Goal: Task Accomplishment & Management: Manage account settings

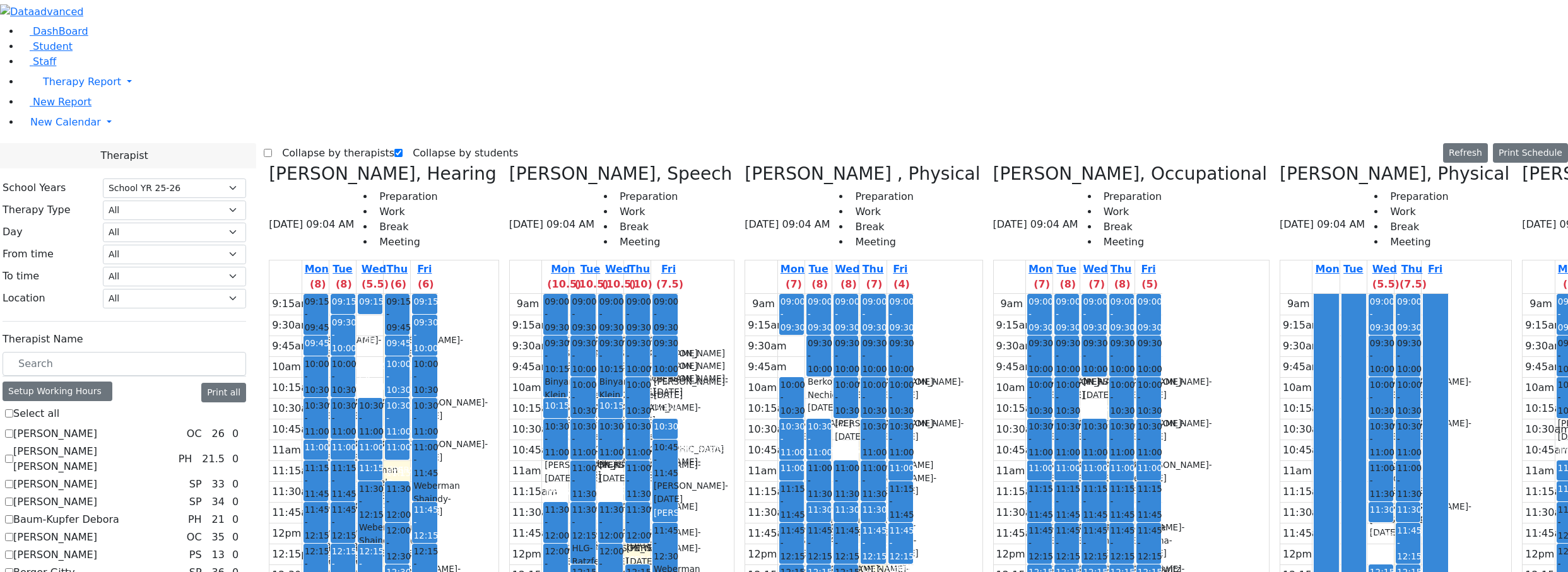
select select "212"
click at [309, 143] on label "Collapse by therapists" at bounding box center [333, 153] width 122 height 21
click at [272, 149] on input "Collapse by therapists" at bounding box center [267, 152] width 8 height 8
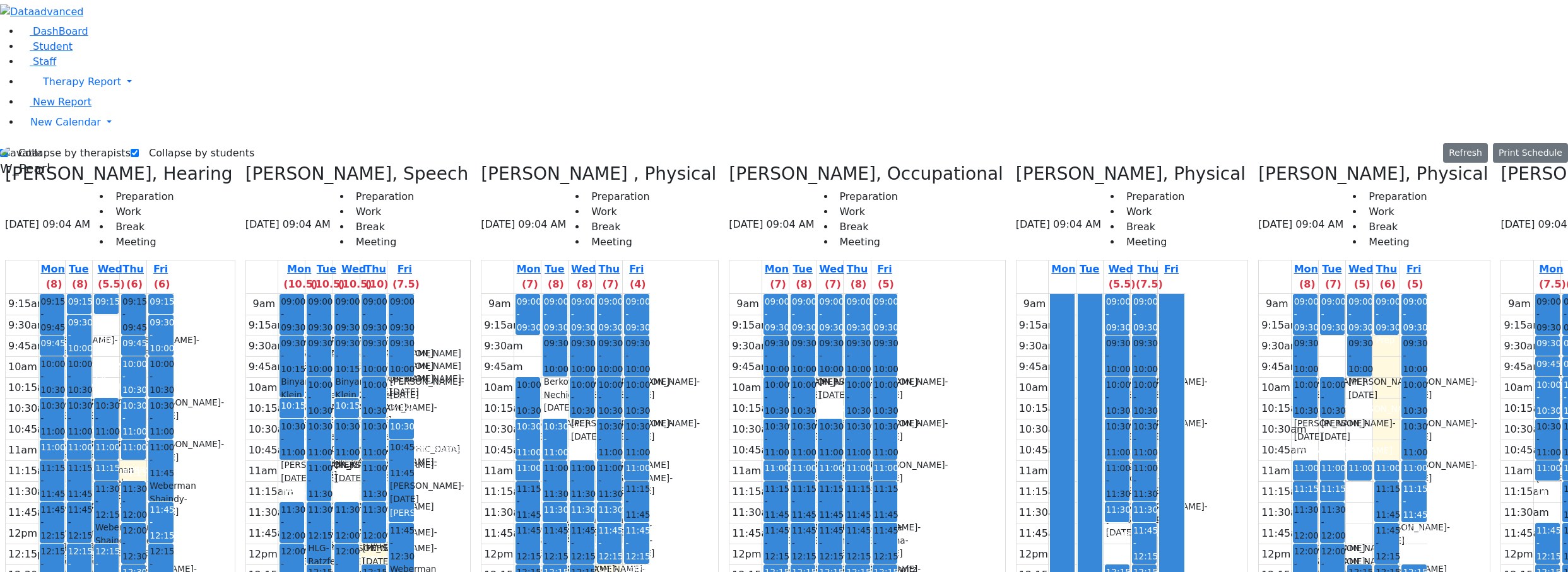
click at [101, 143] on label "Collapse by therapists" at bounding box center [69, 153] width 122 height 21
click at [8, 149] on input "Collapse by therapists" at bounding box center [4, 152] width 8 height 8
checkbox input "false"
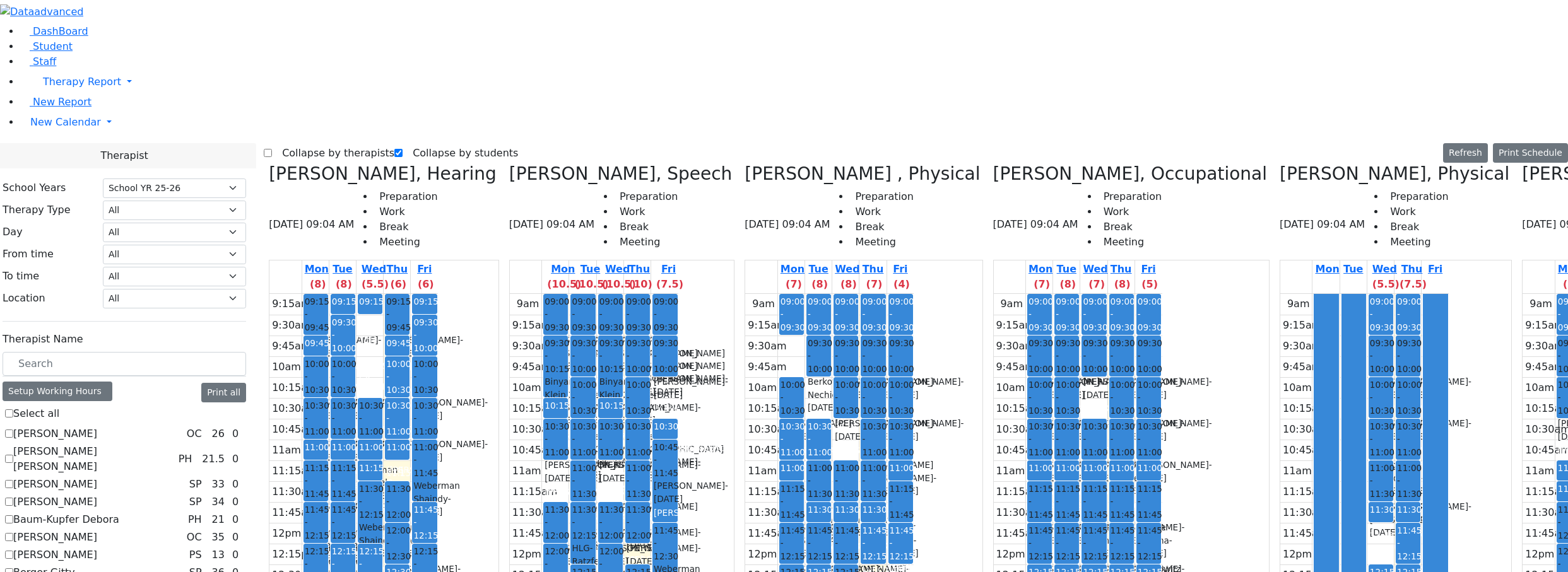
checkbox input "false"
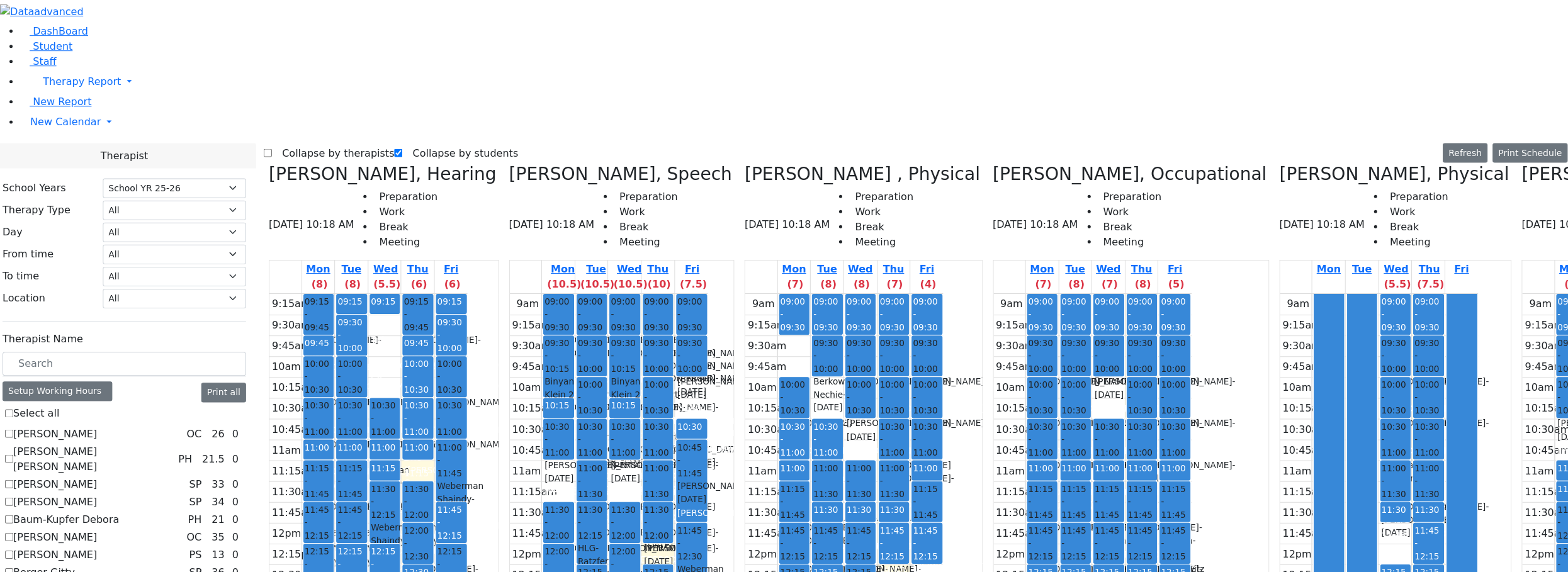
scroll to position [63, 0]
checkbox input "true"
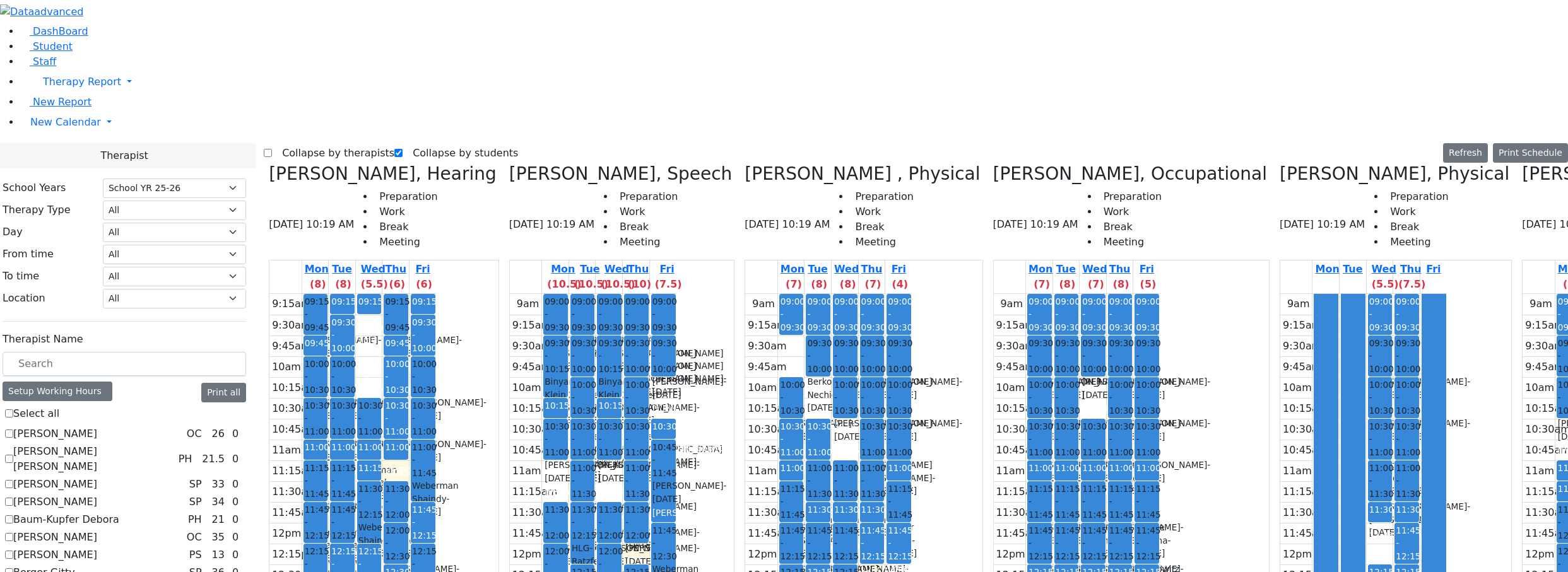
click at [301, 143] on label "Collapse by therapists" at bounding box center [333, 153] width 122 height 21
click at [272, 149] on input "Collapse by therapists" at bounding box center [267, 152] width 8 height 8
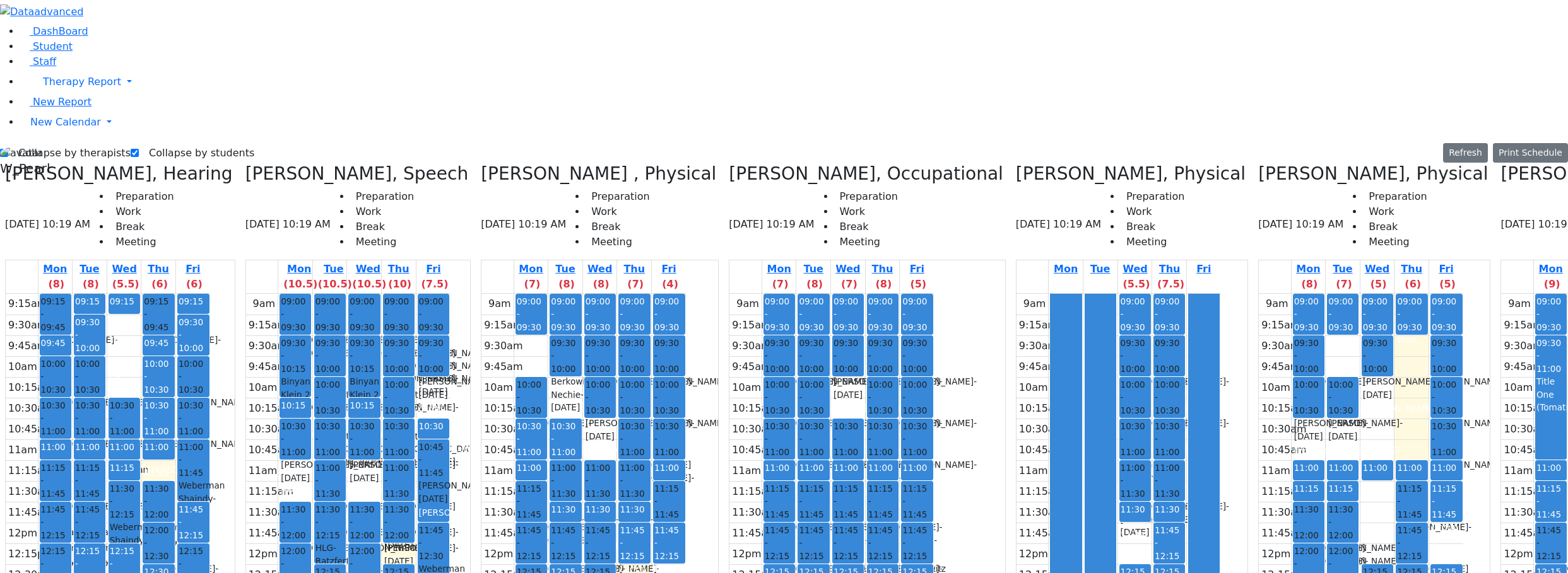
drag, startPoint x: 1462, startPoint y: 335, endPoint x: 1459, endPoint y: 298, distance: 37.1
drag, startPoint x: 1502, startPoint y: 332, endPoint x: 1468, endPoint y: 293, distance: 51.7
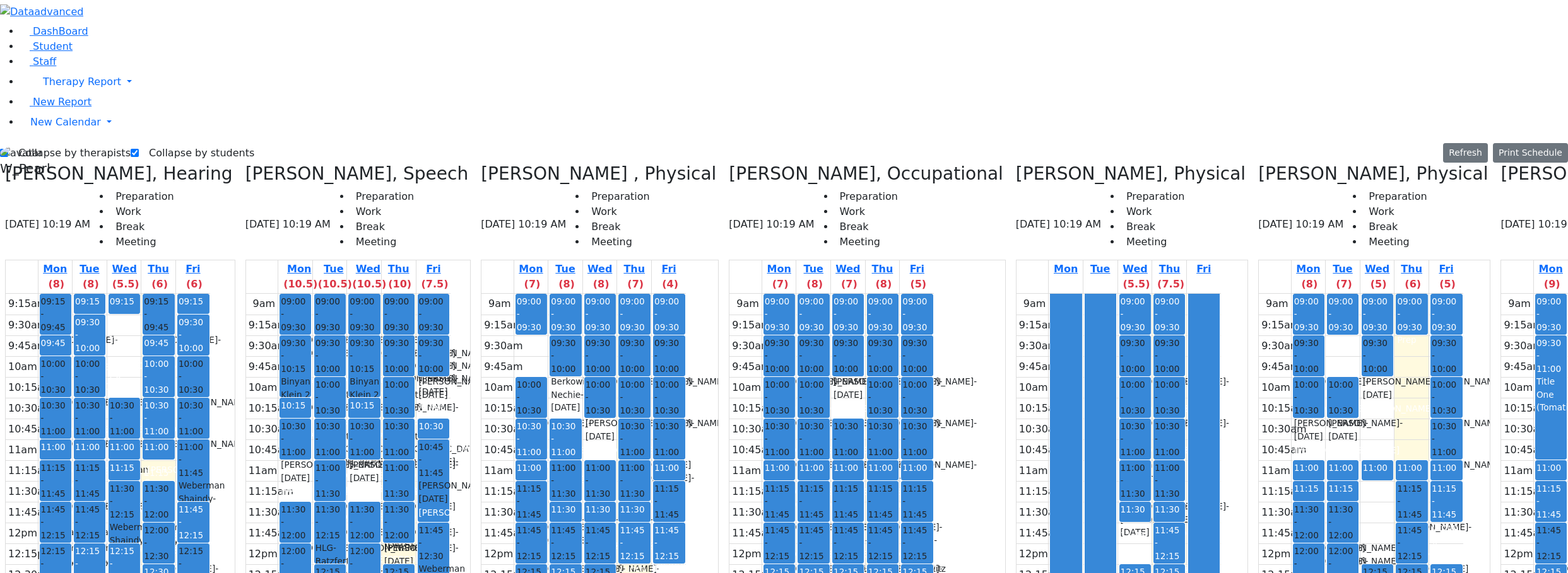
drag, startPoint x: 1459, startPoint y: 245, endPoint x: 1459, endPoint y: 265, distance: 20.0
drag, startPoint x: 1458, startPoint y: 288, endPoint x: 1453, endPoint y: 324, distance: 36.3
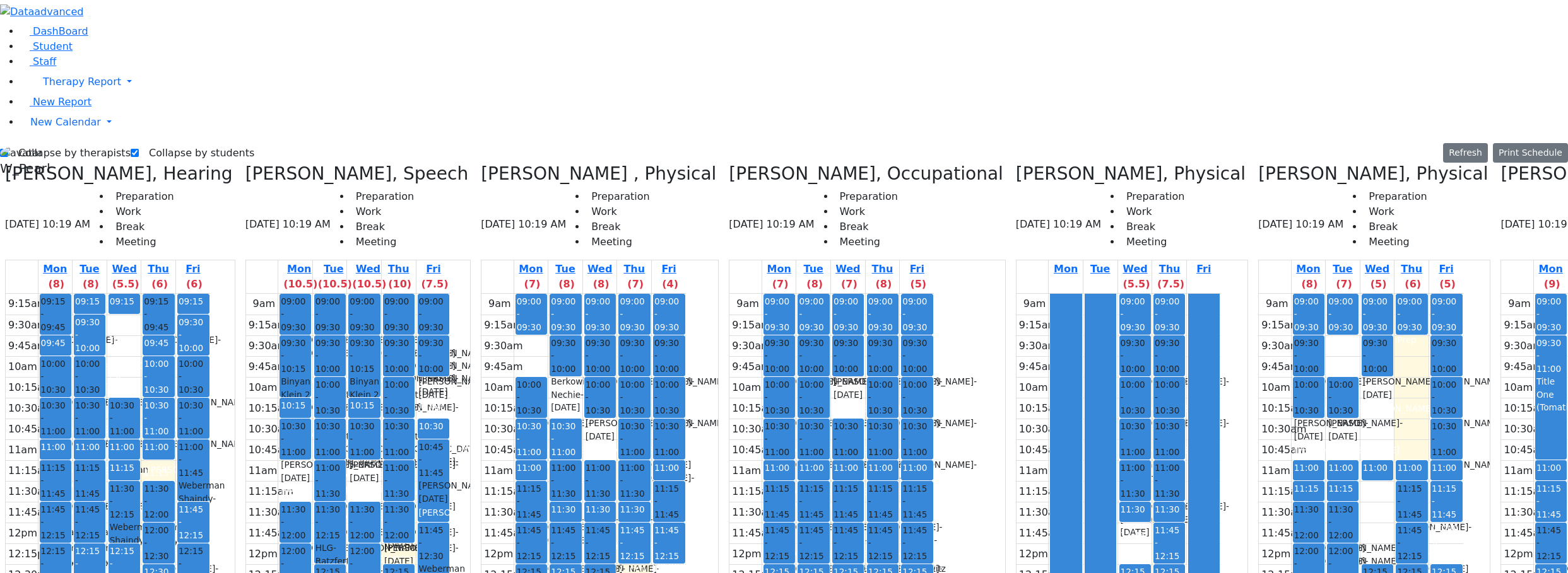
drag, startPoint x: 1467, startPoint y: 291, endPoint x: 1468, endPoint y: 308, distance: 17.0
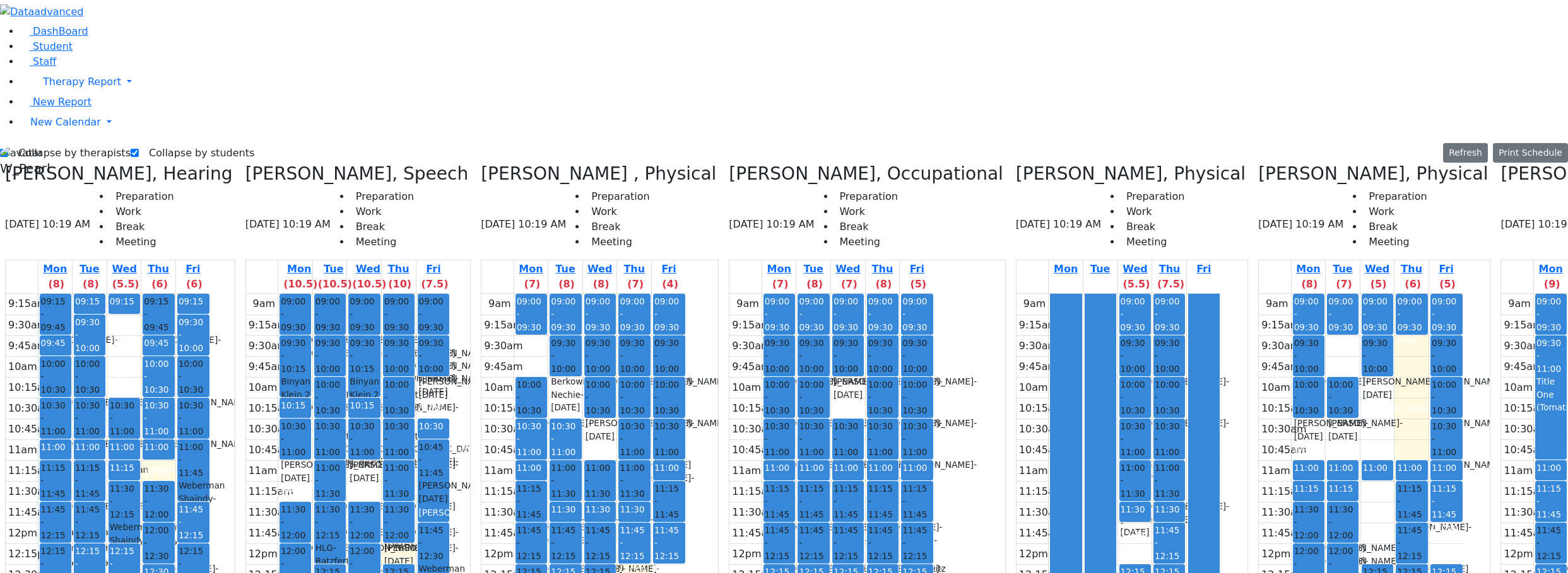
drag, startPoint x: 1452, startPoint y: 269, endPoint x: 1468, endPoint y: 329, distance: 62.1
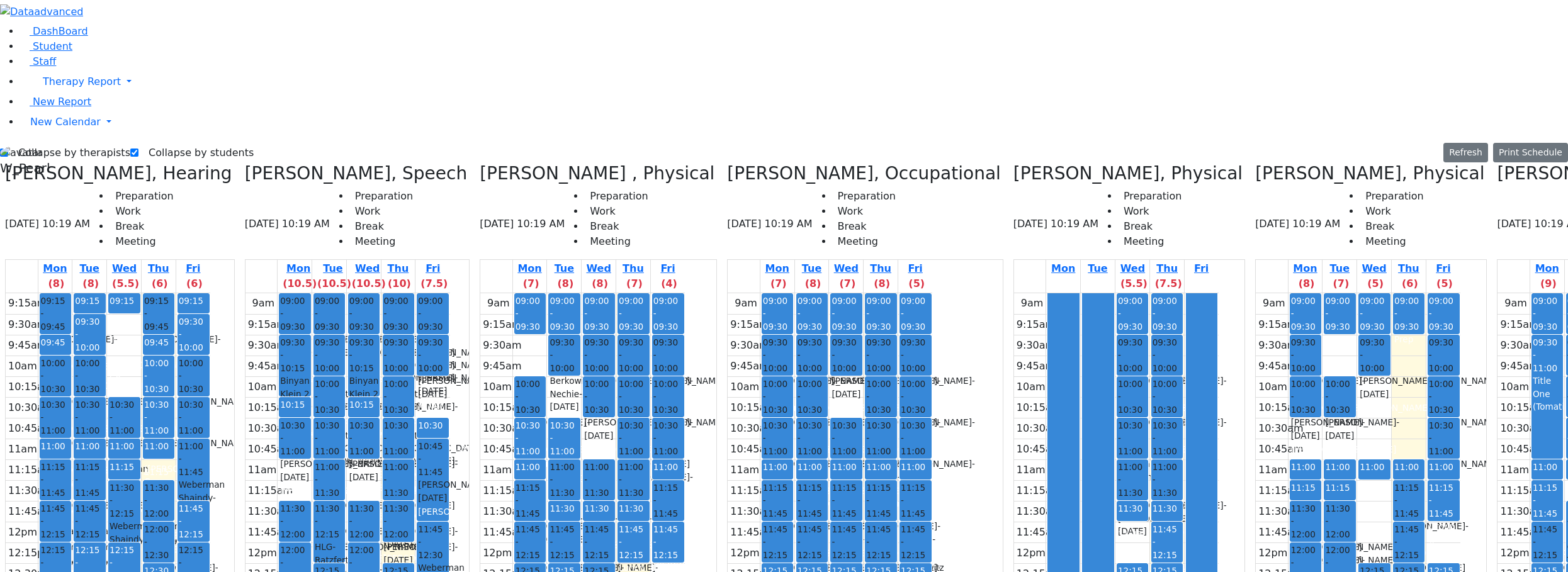
click at [1497, 163] on icon at bounding box center [1497, 173] width 0 height 21
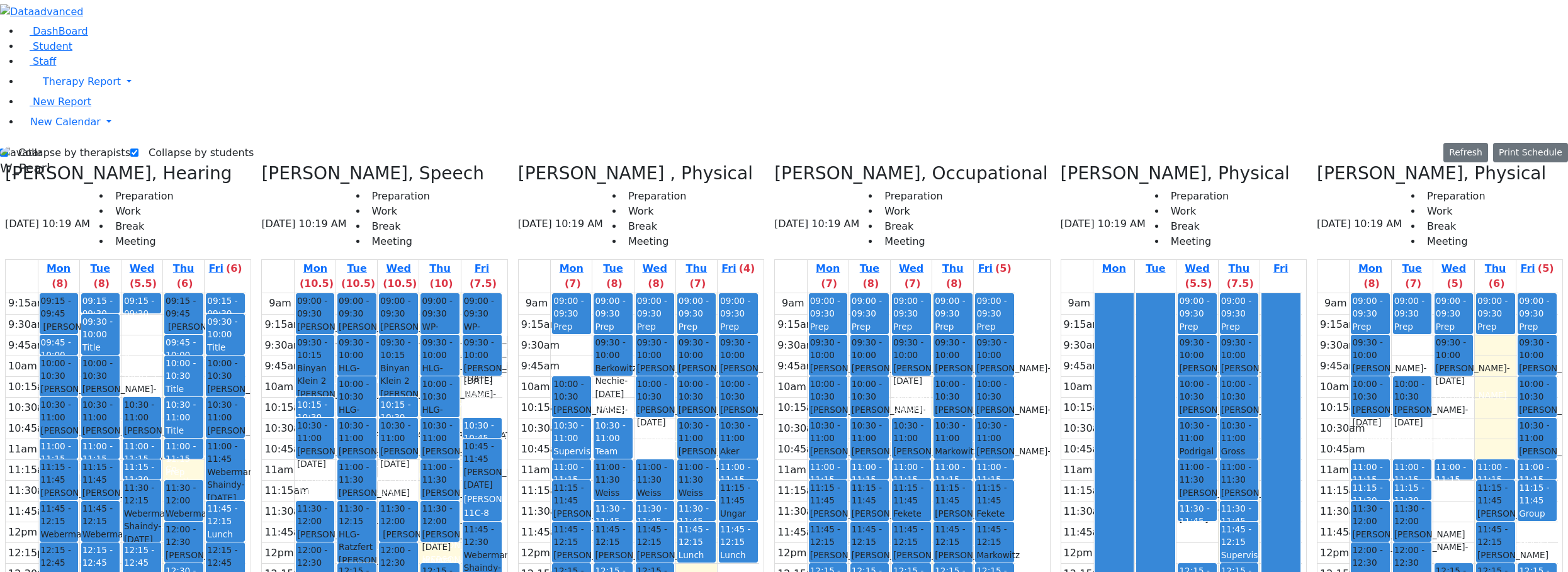
click at [57, 143] on label "Collapse by therapists" at bounding box center [69, 153] width 122 height 21
click at [8, 149] on input "Collapse by therapists" at bounding box center [4, 152] width 8 height 8
checkbox input "false"
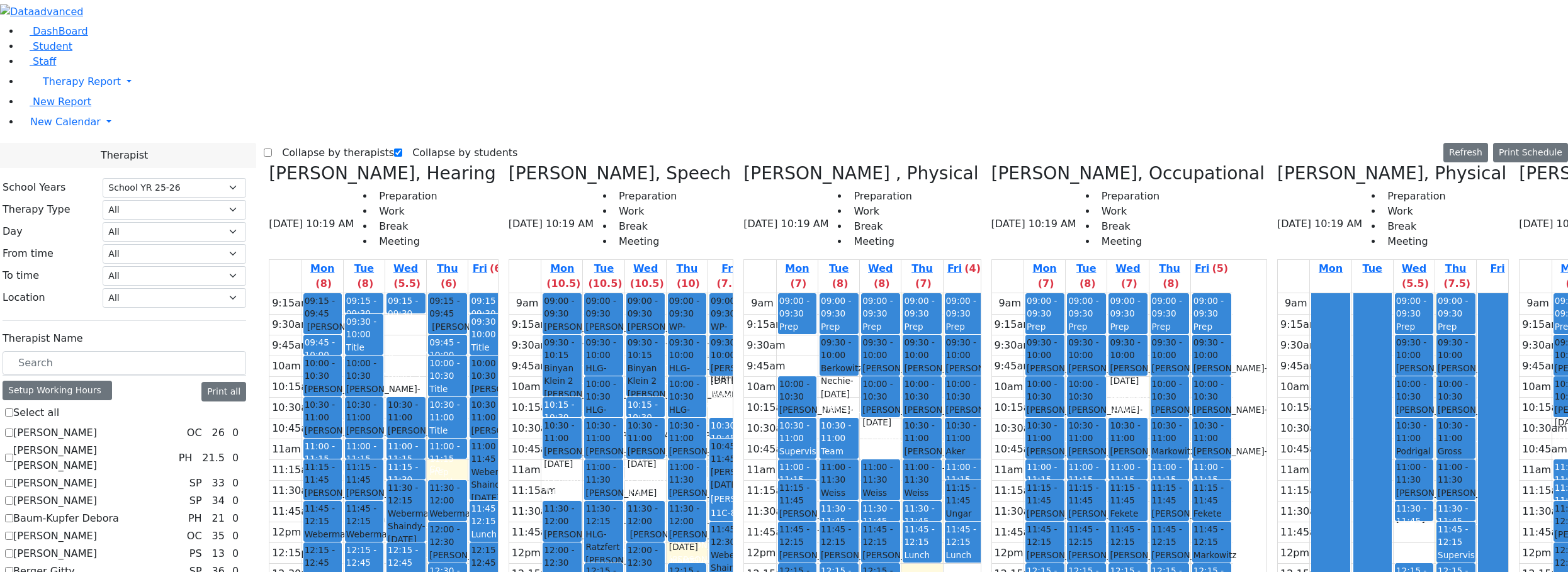
scroll to position [252, 0]
checkbox input "true"
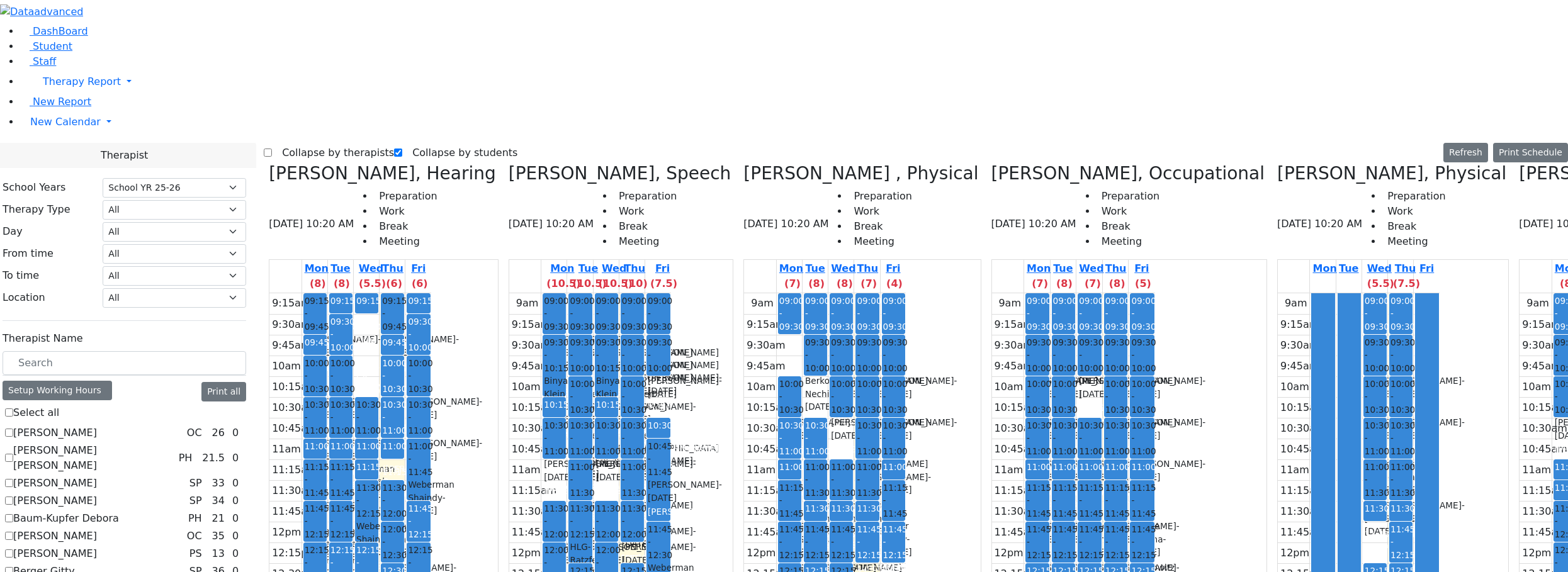
click at [304, 143] on label "Collapse by therapists" at bounding box center [333, 153] width 122 height 21
click at [272, 149] on input "Collapse by therapists" at bounding box center [268, 152] width 8 height 8
checkbox input "true"
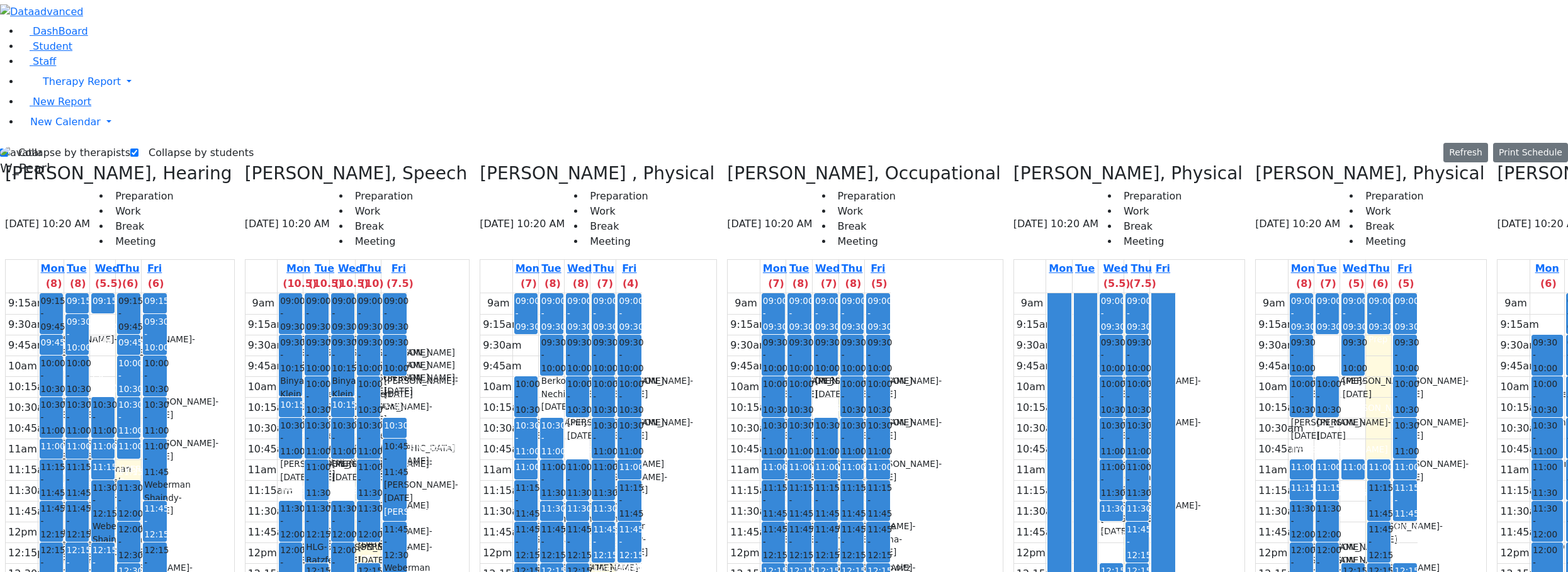
drag, startPoint x: 1528, startPoint y: 253, endPoint x: 1528, endPoint y: 265, distance: 12.0
drag, startPoint x: 1402, startPoint y: 81, endPoint x: 1402, endPoint y: 110, distance: 29.0
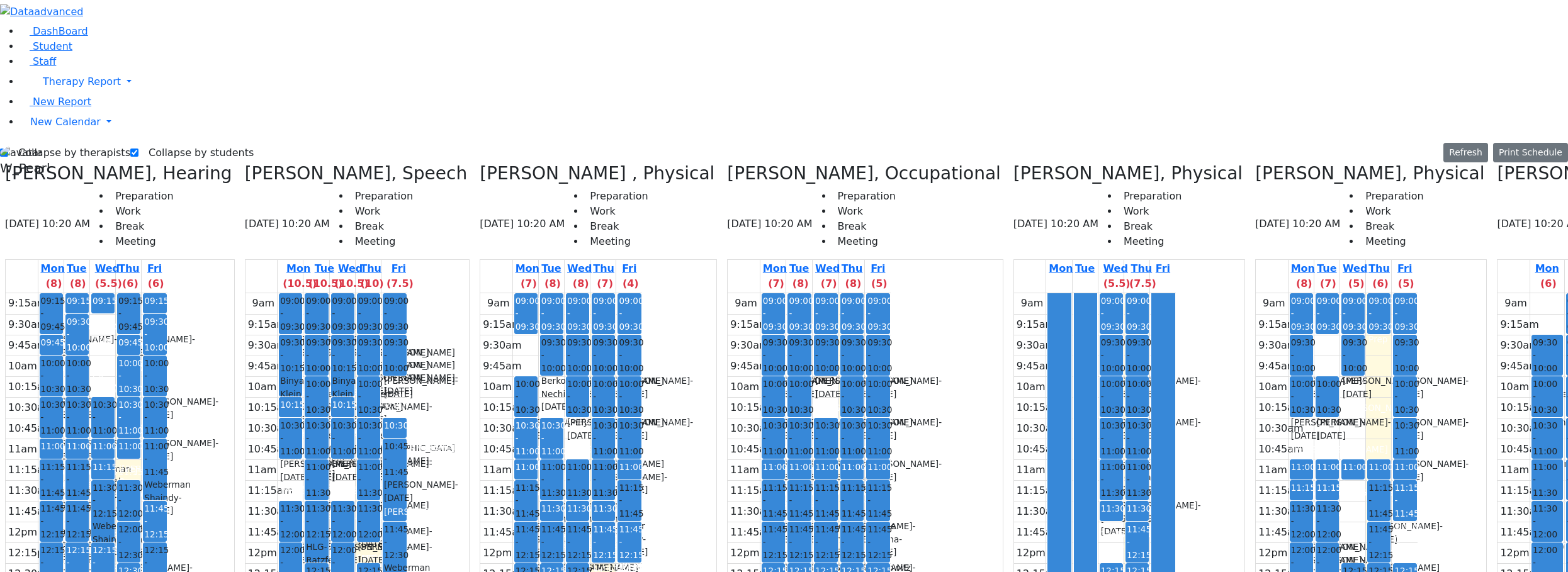
drag, startPoint x: 1453, startPoint y: 84, endPoint x: 1453, endPoint y: 92, distance: 8.0
drag, startPoint x: 1407, startPoint y: 88, endPoint x: 1415, endPoint y: 99, distance: 13.6
drag, startPoint x: 1453, startPoint y: 80, endPoint x: 1455, endPoint y: 99, distance: 19.1
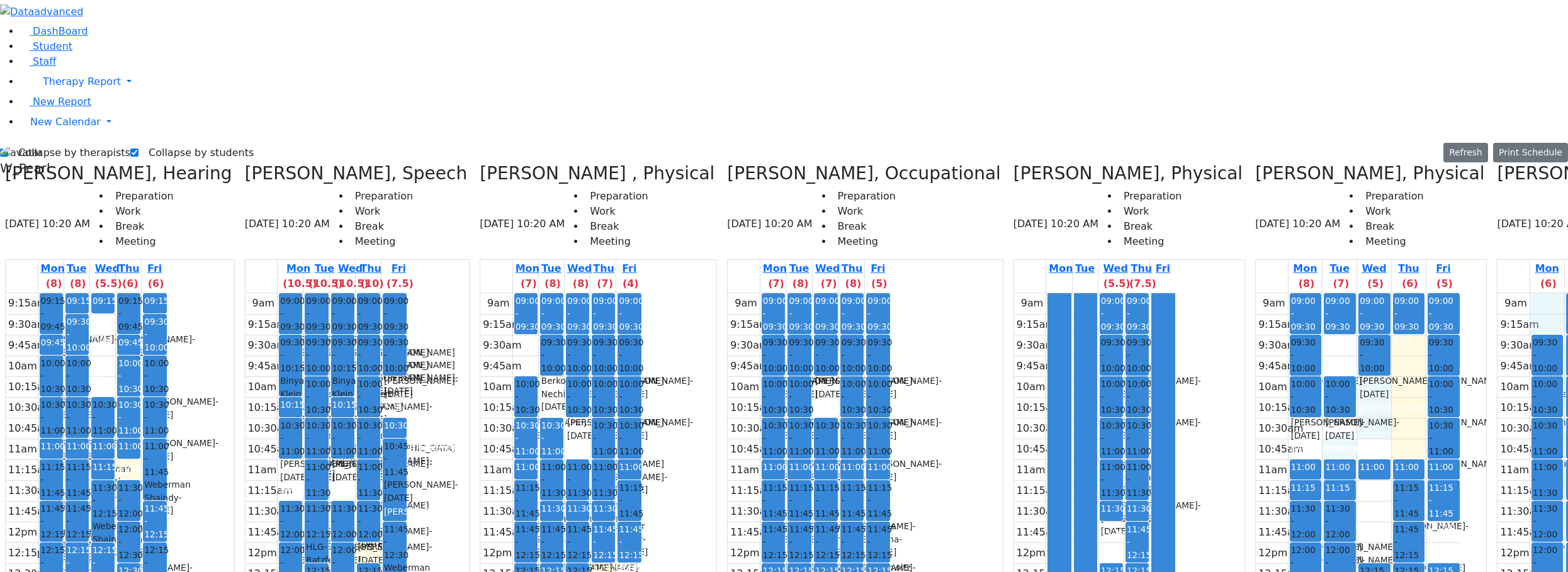
drag, startPoint x: 1223, startPoint y: 209, endPoint x: 1223, endPoint y: 225, distance: 16.0
click at [1256, 294] on div "9am 9:15am 9:30am 9:45am 10am 10:15am 10:30am 10:45am 11am 11:15am 11:30am 11:4…" at bounding box center [1358, 542] width 205 height 499
drag, startPoint x: 1460, startPoint y: 86, endPoint x: 1447, endPoint y: 103, distance: 21.4
drag, startPoint x: 1395, startPoint y: 84, endPoint x: 1394, endPoint y: 91, distance: 7.1
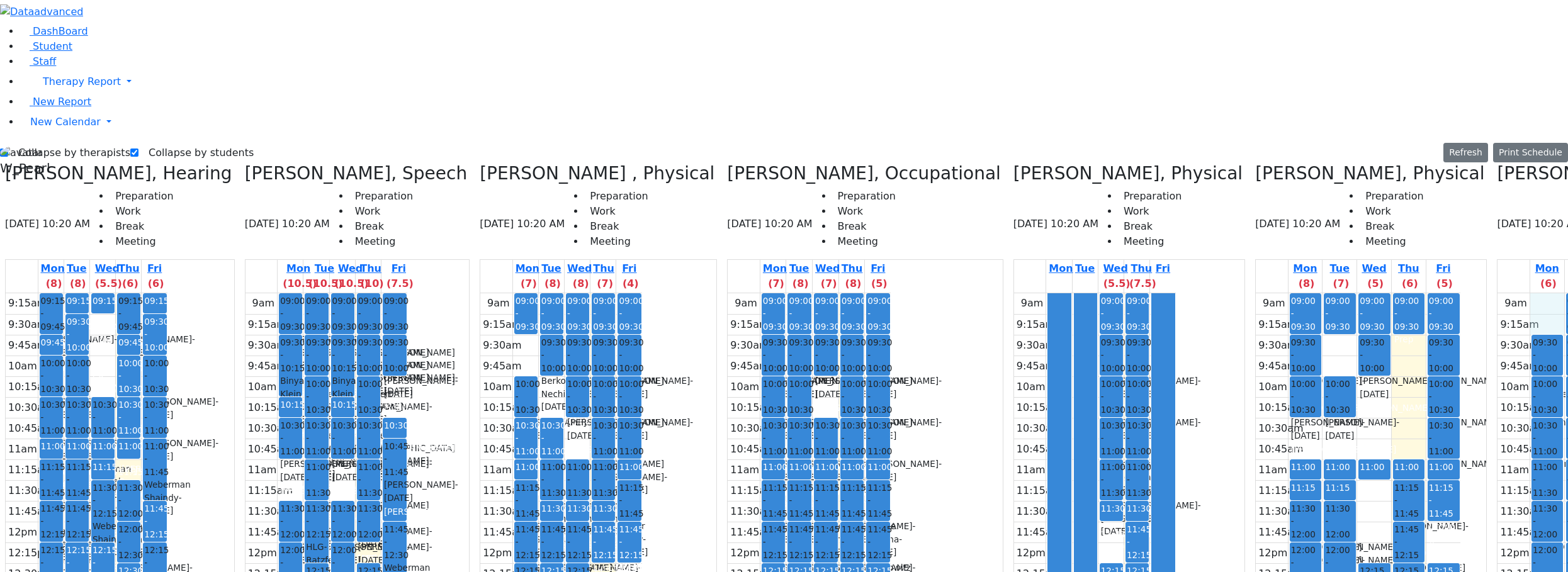
drag, startPoint x: 1406, startPoint y: 414, endPoint x: 1402, endPoint y: 432, distance: 18.4
drag, startPoint x: 1402, startPoint y: 85, endPoint x: 1402, endPoint y: 96, distance: 11.0
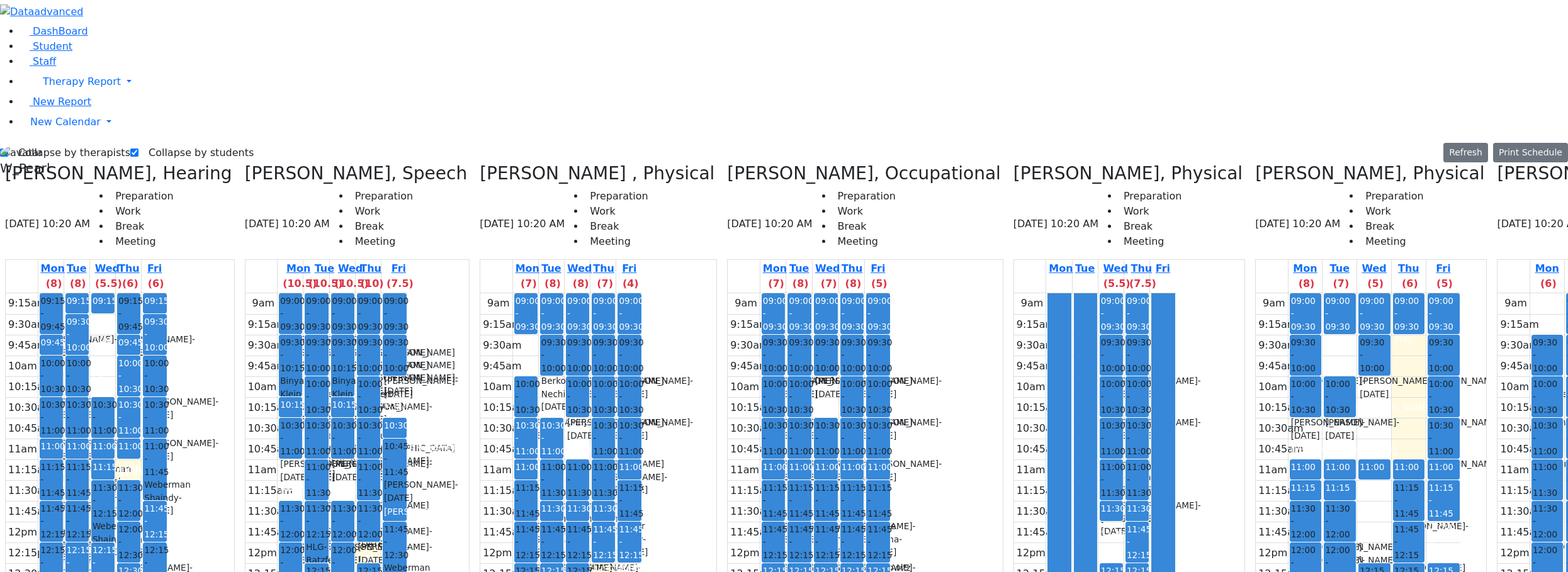
drag, startPoint x: 1457, startPoint y: 84, endPoint x: 1453, endPoint y: 101, distance: 17.5
drag, startPoint x: 1405, startPoint y: 84, endPoint x: 1410, endPoint y: 98, distance: 14.9
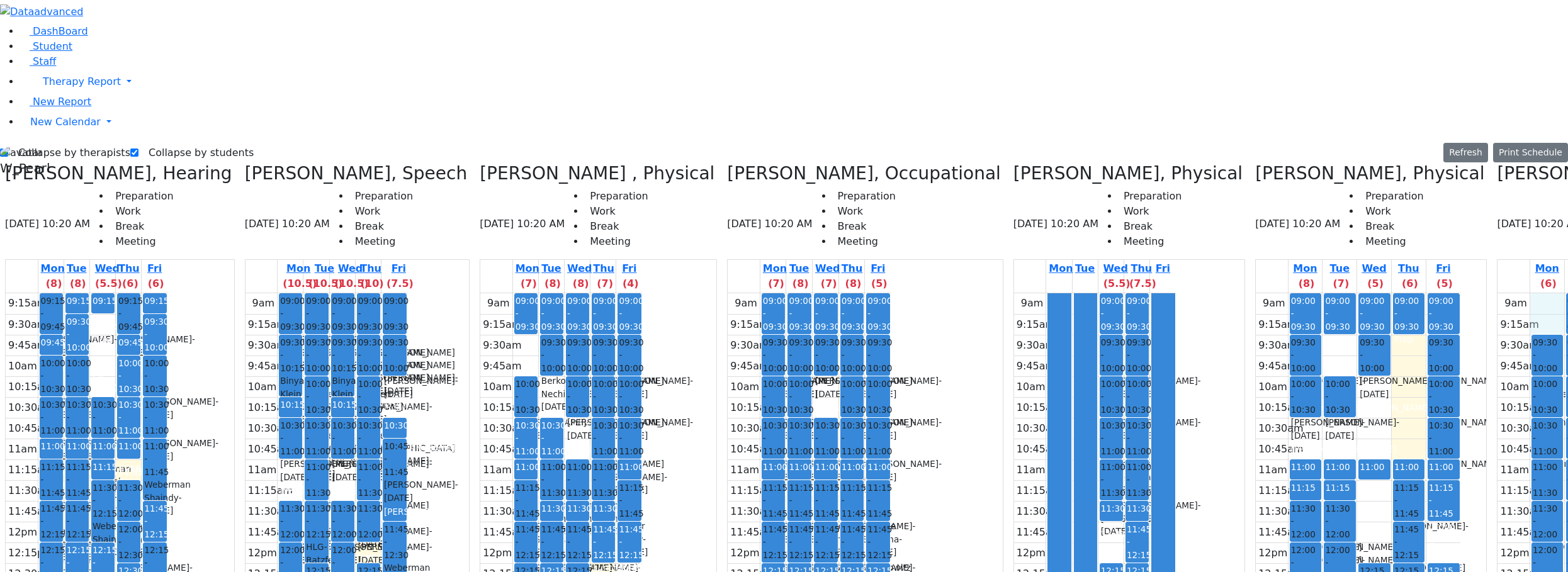
drag, startPoint x: 1398, startPoint y: 78, endPoint x: 1398, endPoint y: 98, distance: 20.0
drag, startPoint x: 1453, startPoint y: 80, endPoint x: 1453, endPoint y: 98, distance: 18.0
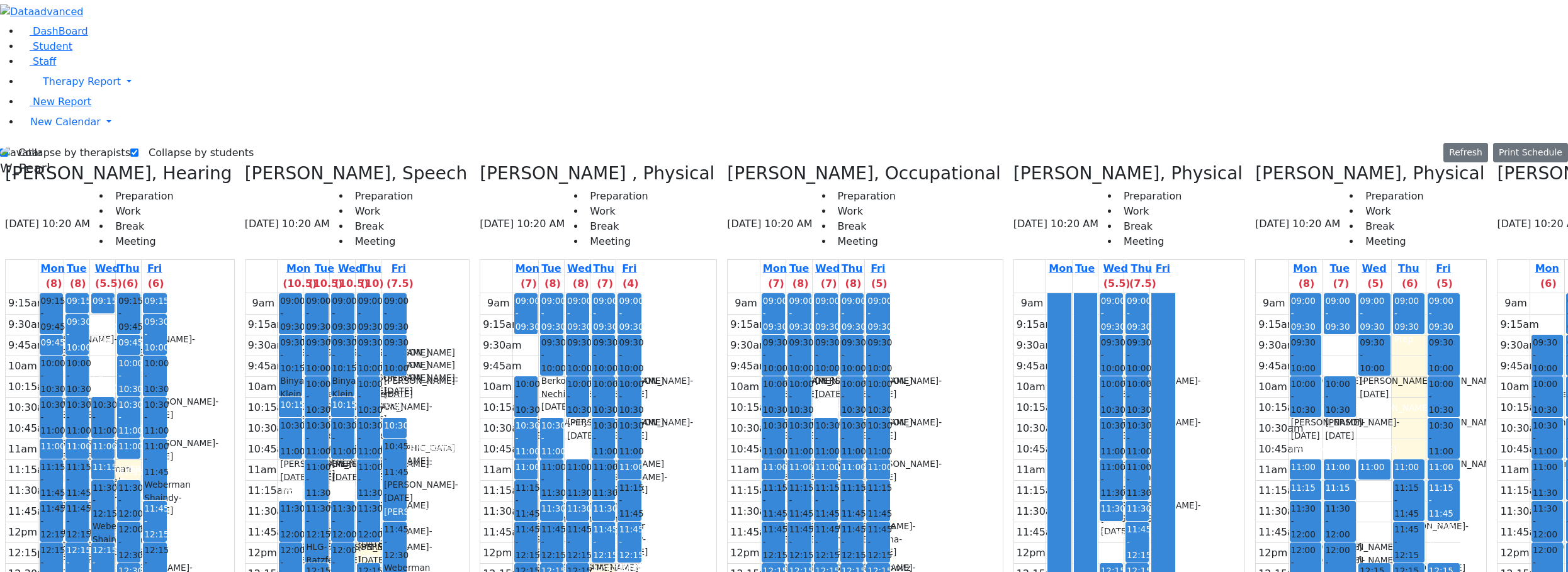
drag, startPoint x: 1402, startPoint y: 79, endPoint x: 1402, endPoint y: 98, distance: 19.0
drag, startPoint x: 1474, startPoint y: 86, endPoint x: 1470, endPoint y: 97, distance: 11.7
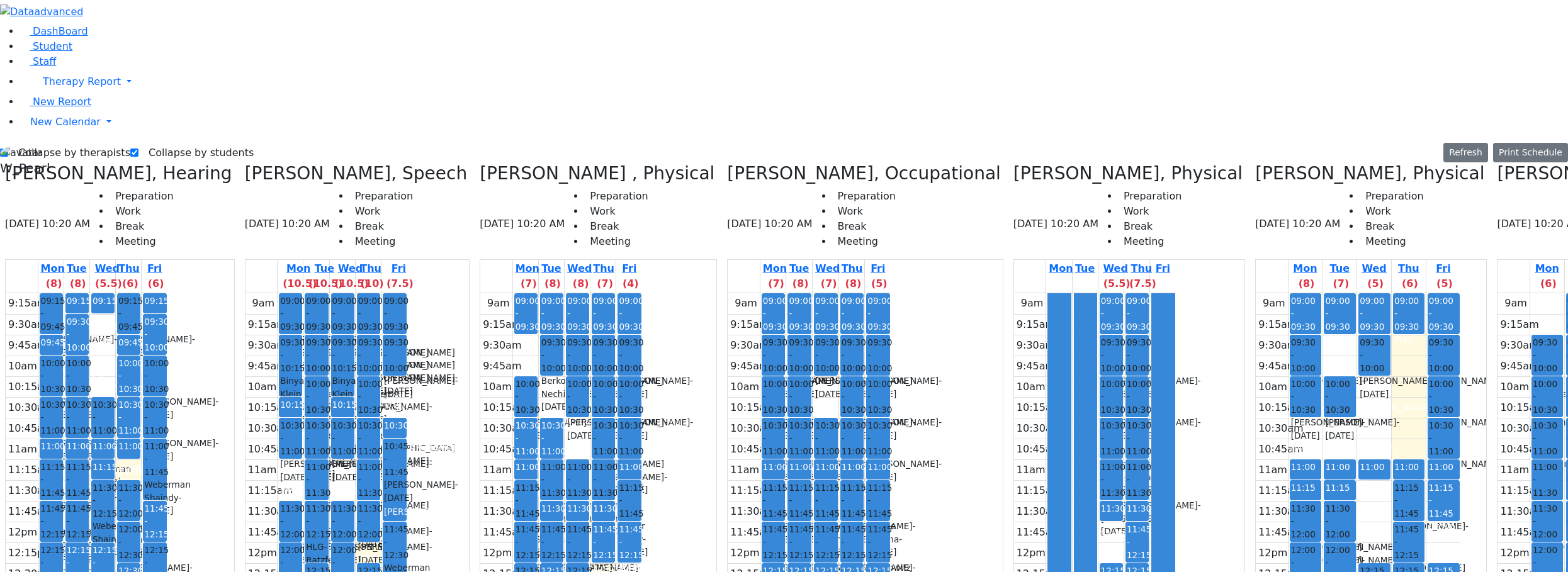
drag, startPoint x: 1539, startPoint y: 109, endPoint x: 1523, endPoint y: 137, distance: 32.2
drag, startPoint x: 1407, startPoint y: 84, endPoint x: 1404, endPoint y: 98, distance: 14.3
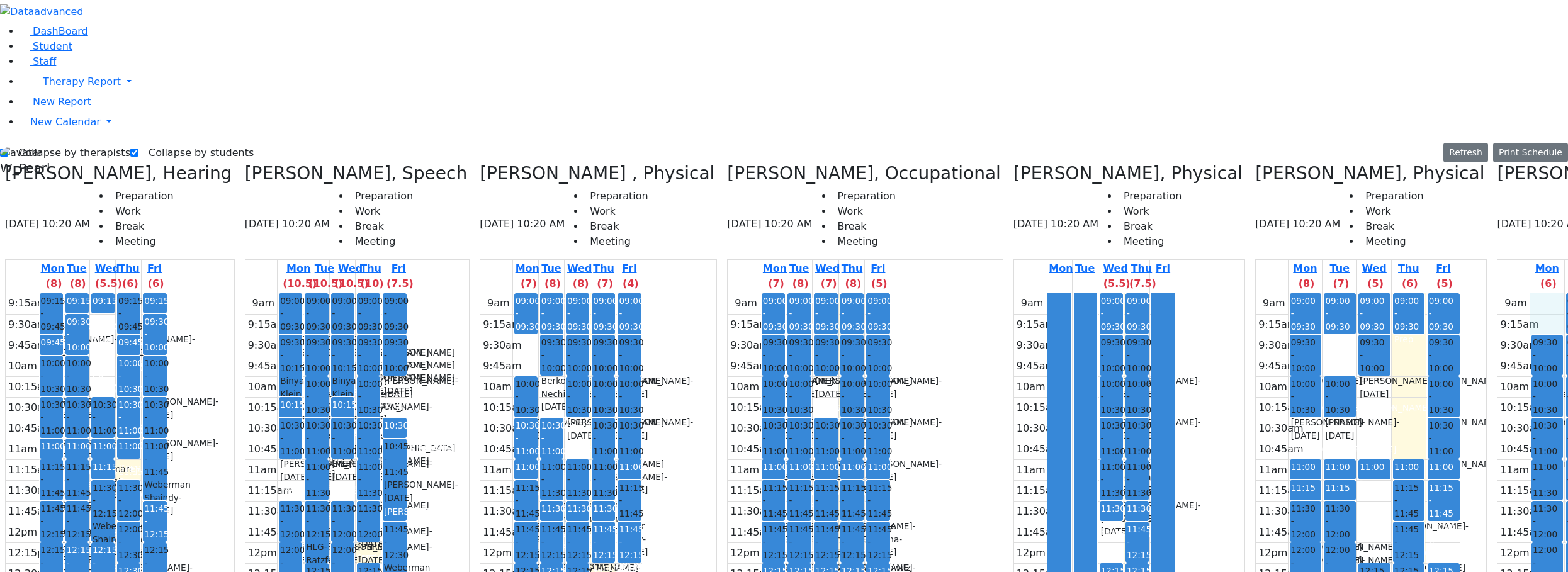
drag, startPoint x: 1401, startPoint y: 106, endPoint x: 1399, endPoint y: 90, distance: 16.1
drag, startPoint x: 1394, startPoint y: 84, endPoint x: 1393, endPoint y: 100, distance: 16.0
drag, startPoint x: 1291, startPoint y: 122, endPoint x: 1283, endPoint y: 152, distance: 31.0
click at [1286, 294] on div "9am 9:15am 9:30am 9:45am 10am 10:15am 10:30am 10:45am 11am 11:15am 11:30am 11:4…" at bounding box center [1358, 542] width 205 height 499
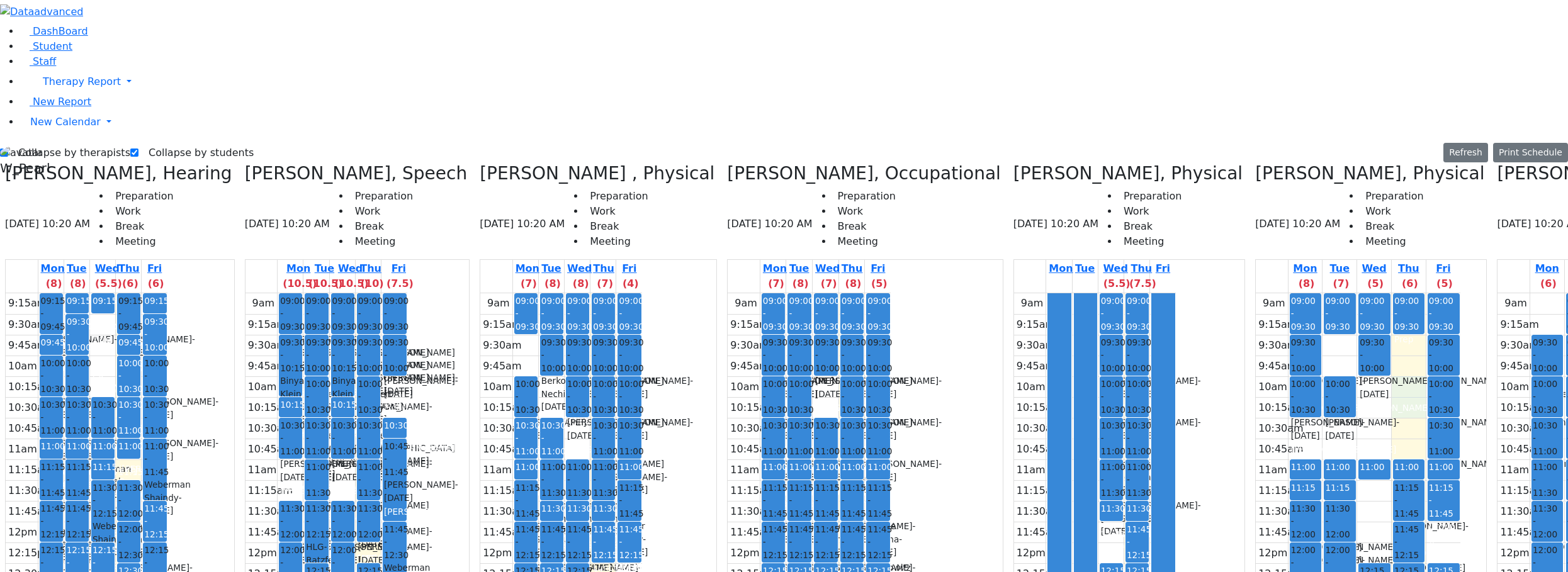
drag, startPoint x: 1281, startPoint y: 166, endPoint x: 1277, endPoint y: 185, distance: 19.4
click at [1277, 294] on div "9am 9:15am 9:30am 9:45am 10am 10:15am 10:30am 10:45am 11am 11:15am 11:30am 11:4…" at bounding box center [1358, 542] width 205 height 499
drag, startPoint x: 1274, startPoint y: 218, endPoint x: 1273, endPoint y: 229, distance: 11.0
click at [1273, 294] on div "9am 9:15am 9:30am 9:45am 10am 10:15am 10:30am 10:45am 11am 11:15am 11:30am 11:4…" at bounding box center [1358, 542] width 205 height 499
drag, startPoint x: 1256, startPoint y: 205, endPoint x: 1256, endPoint y: 221, distance: 16.0
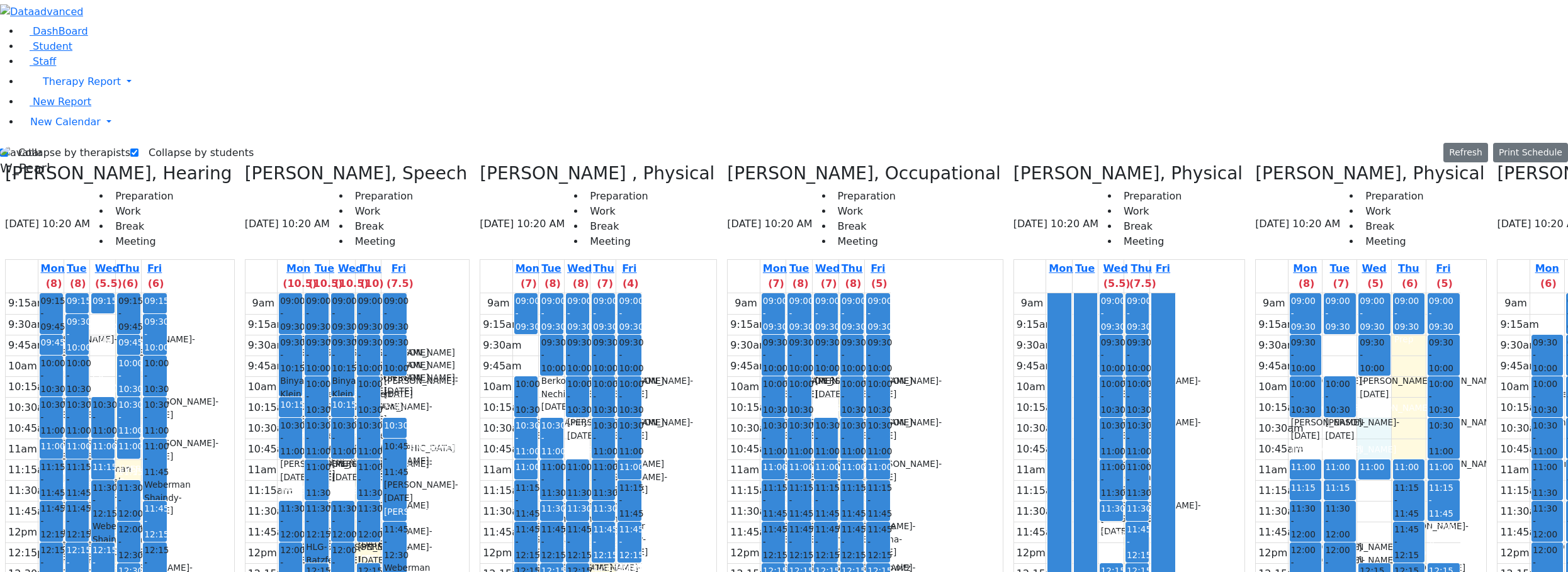
click at [1256, 294] on div "9am 9:15am 9:30am 9:45am 10am 10:15am 10:30am 10:45am 11am 11:15am 11:30am 11:4…" at bounding box center [1358, 542] width 205 height 499
drag, startPoint x: 1260, startPoint y: 169, endPoint x: 1261, endPoint y: 188, distance: 19.0
click at [1260, 294] on div "9am 9:15am 9:30am 9:45am 10am 10:15am 10:30am 10:45am 11am 11:15am 11:30am 11:4…" at bounding box center [1358, 542] width 205 height 499
drag, startPoint x: 1295, startPoint y: 167, endPoint x: 1292, endPoint y: 183, distance: 16.3
click at [1292, 294] on div "9am 9:15am 9:30am 9:45am 10am 10:15am 10:30am 10:45am 11am 11:15am 11:30am 11:4…" at bounding box center [1358, 542] width 205 height 499
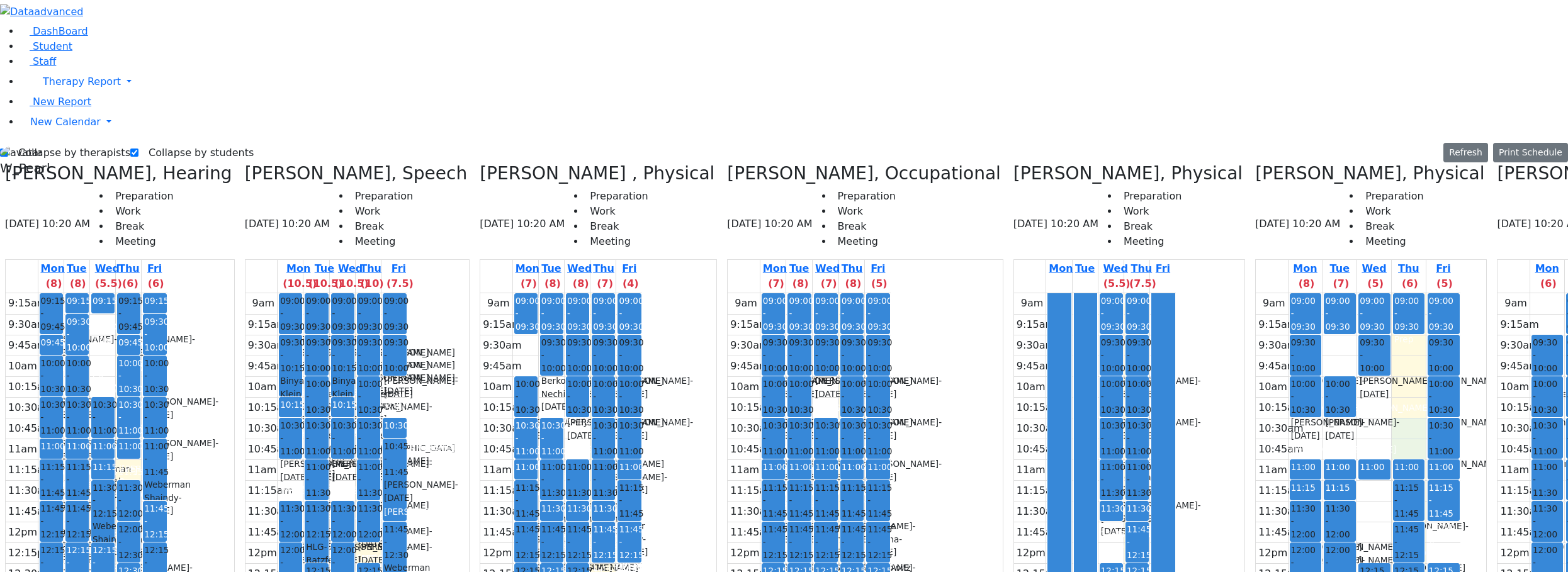
drag, startPoint x: 1285, startPoint y: 205, endPoint x: 1283, endPoint y: 218, distance: 13.2
click at [1282, 294] on div "9am 9:15am 9:30am 9:45am 10am 10:15am 10:30am 10:45am 11am 11:15am 11:30am 11:4…" at bounding box center [1358, 542] width 205 height 499
